Goal: Check status: Check status

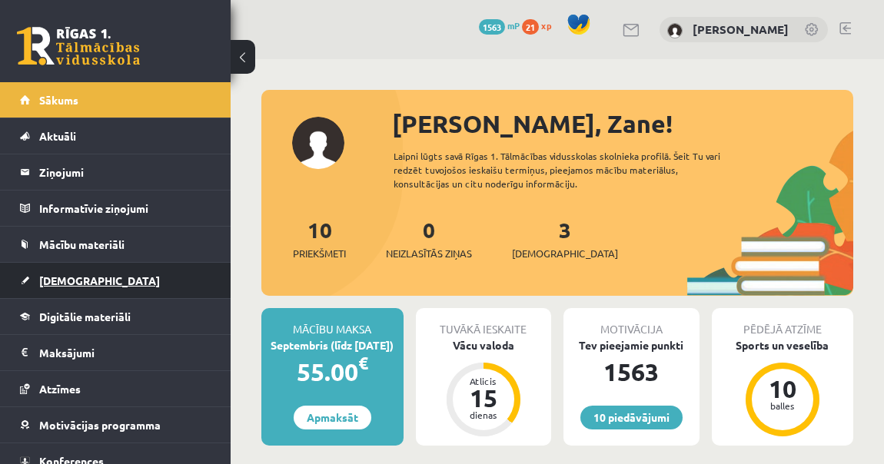
click at [87, 281] on link "[DEMOGRAPHIC_DATA]" at bounding box center [115, 280] width 191 height 35
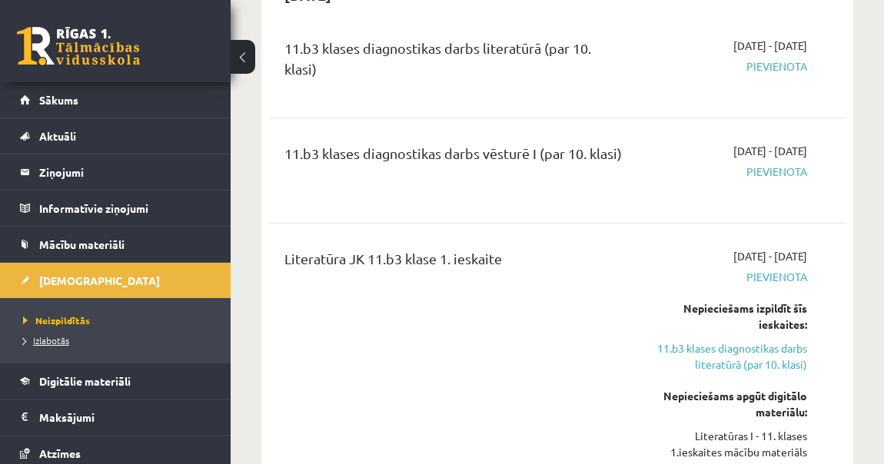
scroll to position [1048, 0]
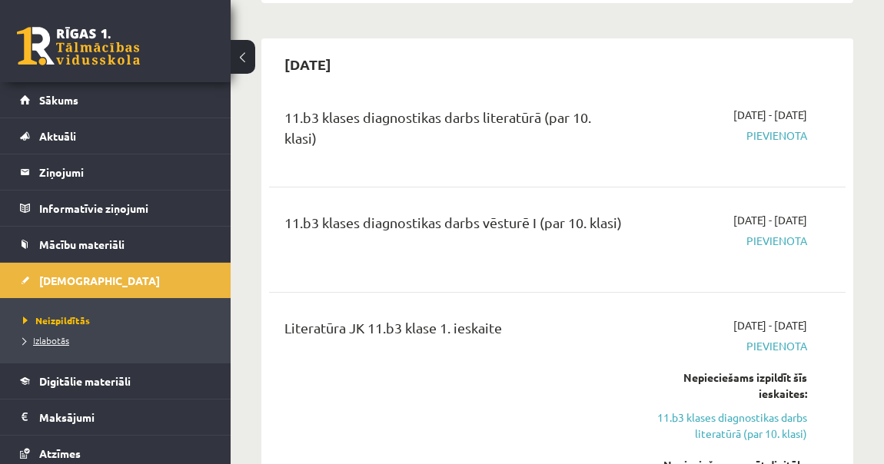
click at [42, 341] on span "Izlabotās" at bounding box center [46, 341] width 46 height 12
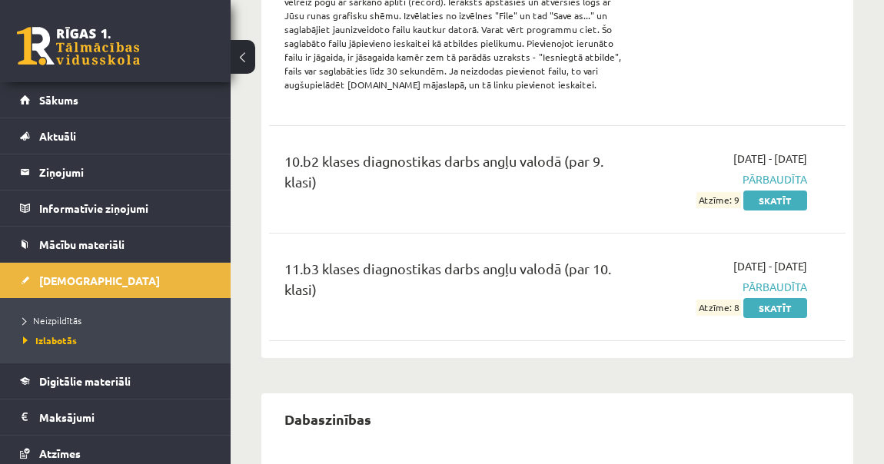
scroll to position [769, 0]
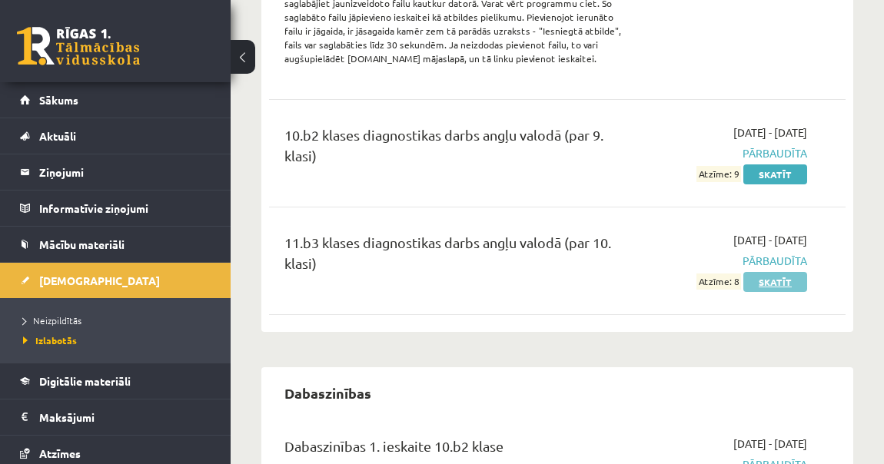
click at [786, 278] on link "Skatīt" at bounding box center [776, 282] width 64 height 20
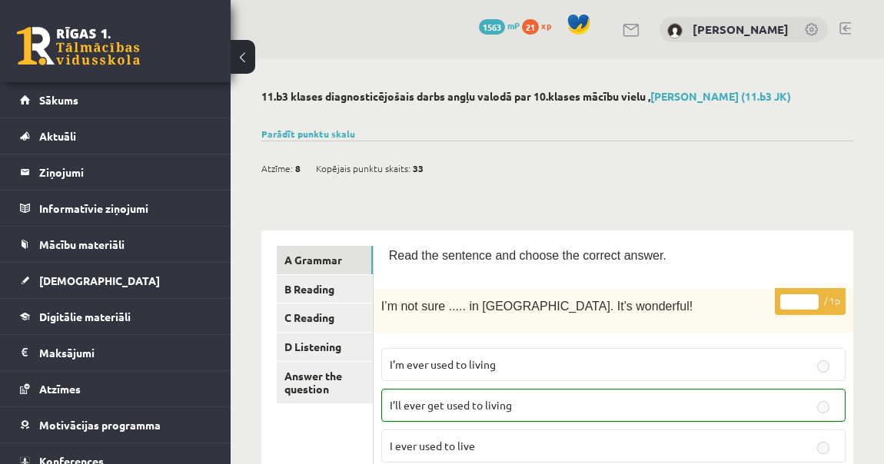
click at [337, 138] on div "Parādīt punktu skalu Atzīme No Līdz 1 0 7 2 8 11 3 12 15 4 16 18 5 19 22 6 23 2…" at bounding box center [557, 134] width 592 height 14
click at [335, 127] on div "Parādīt punktu skalu Atzīme No Līdz 1 0 7 2 8 11 3 12 15 4 16 18 5 19 22 6 23 2…" at bounding box center [557, 134] width 592 height 14
click at [332, 138] on link "Parādīt punktu skalu" at bounding box center [308, 134] width 94 height 12
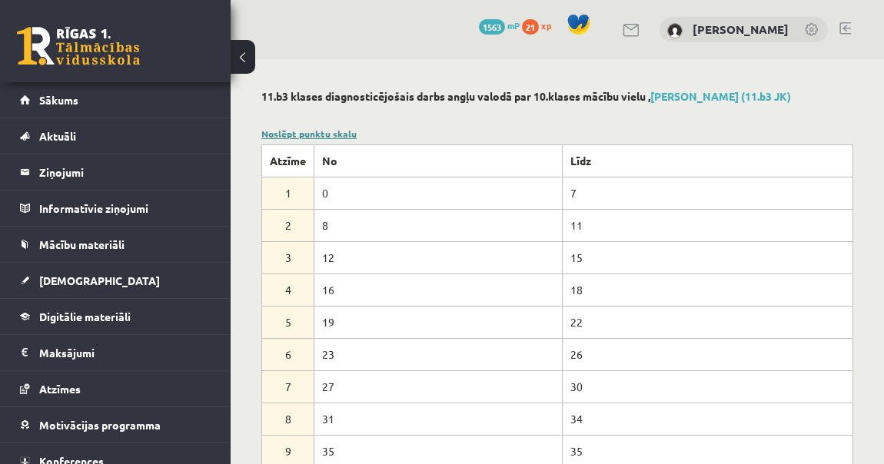
click at [339, 130] on link "Noslēpt punktu skalu" at bounding box center [308, 134] width 95 height 12
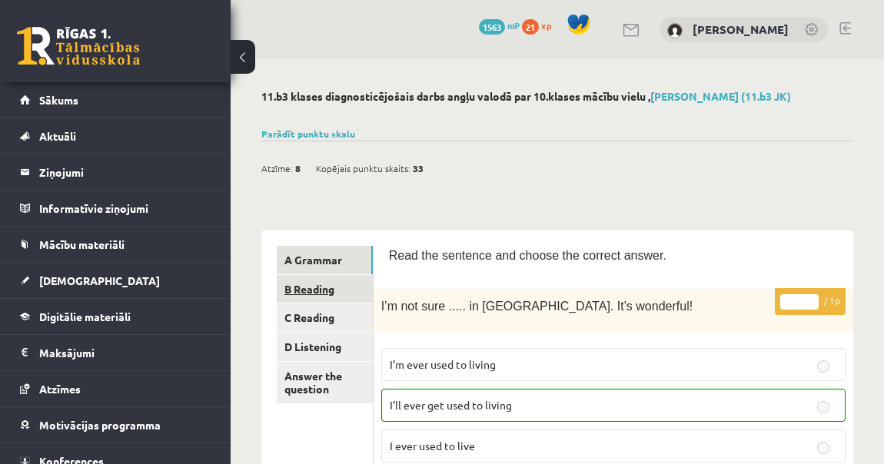
click at [341, 284] on link "B Reading" at bounding box center [325, 289] width 96 height 28
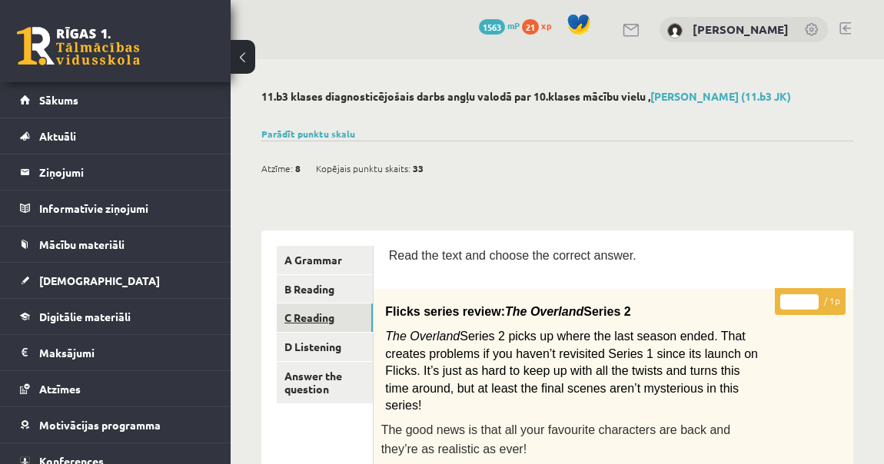
click at [357, 314] on link "C Reading" at bounding box center [325, 318] width 96 height 28
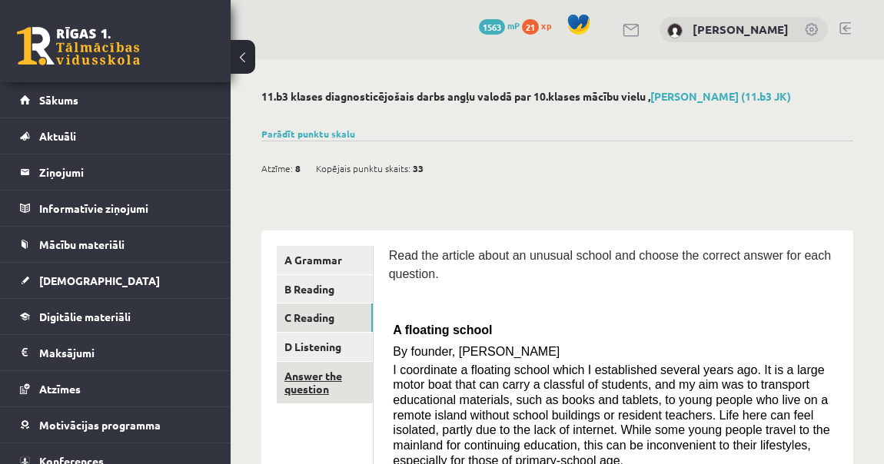
click at [301, 385] on link "Answer the question" at bounding box center [325, 383] width 96 height 42
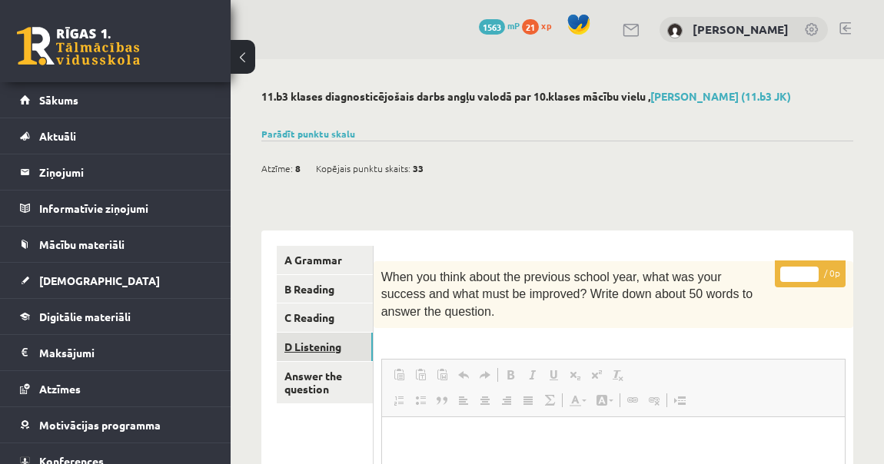
click at [351, 336] on link "D Listening" at bounding box center [325, 347] width 96 height 28
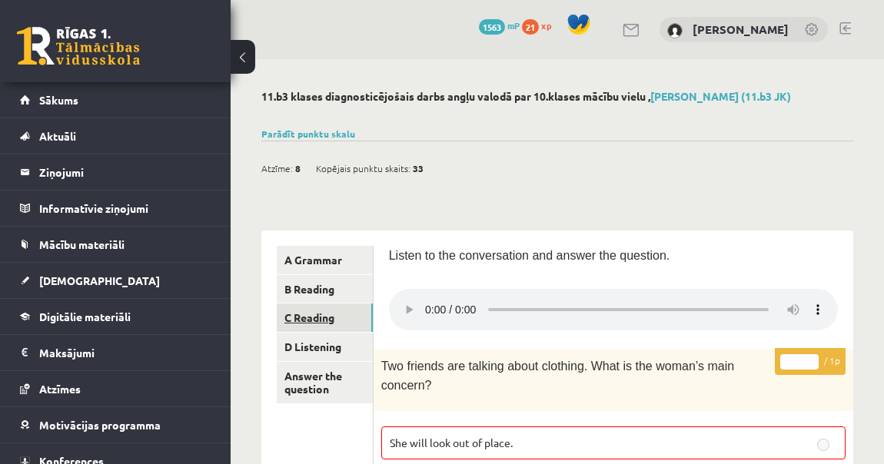
click at [345, 316] on link "C Reading" at bounding box center [325, 318] width 96 height 28
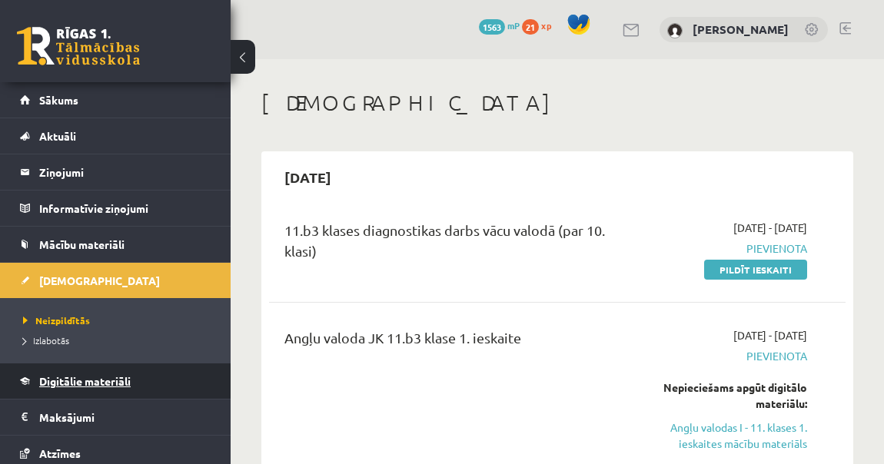
click at [135, 376] on link "Digitālie materiāli" at bounding box center [115, 381] width 191 height 35
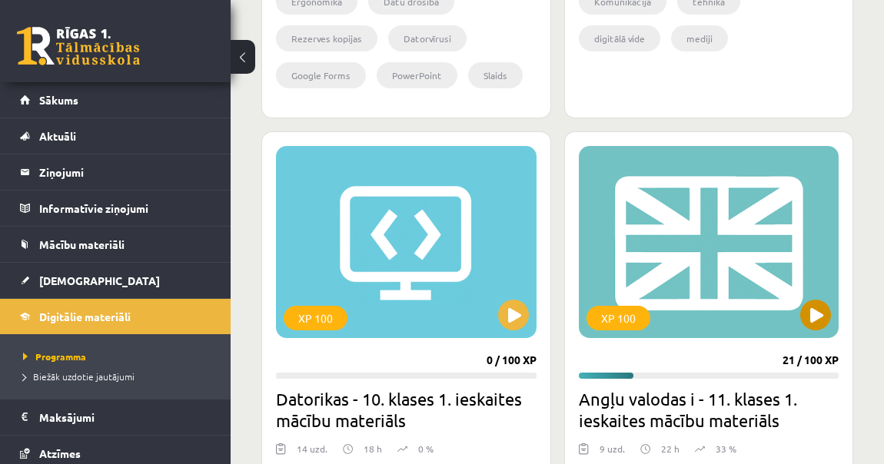
scroll to position [2097, 0]
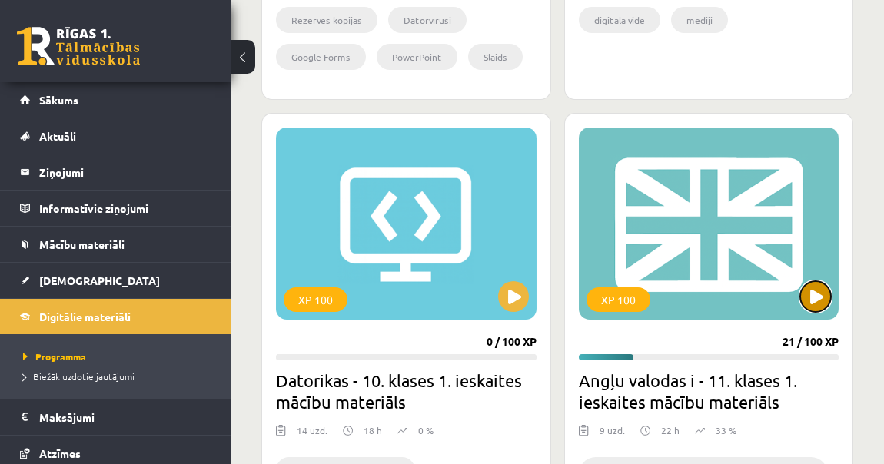
click at [817, 286] on button at bounding box center [816, 296] width 31 height 31
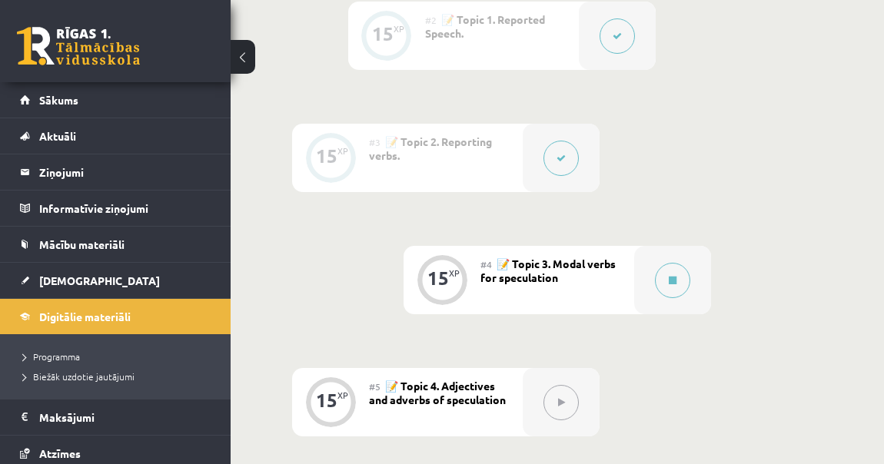
scroll to position [629, 0]
